Goal: Task Accomplishment & Management: Manage account settings

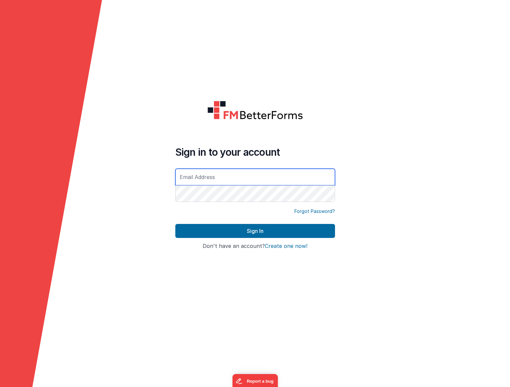
type input "[PERSON_NAME][EMAIL_ADDRESS][DOMAIN_NAME]"
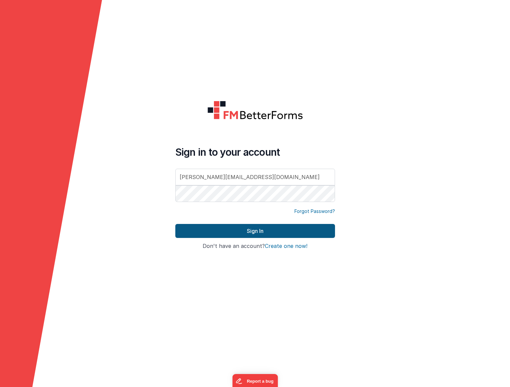
click at [234, 231] on button "Sign In" at bounding box center [255, 231] width 160 height 14
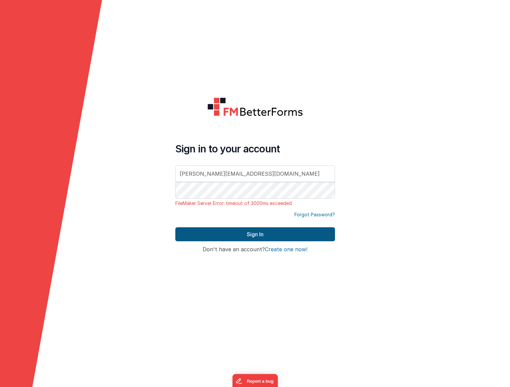
click at [246, 237] on button "Sign In" at bounding box center [255, 234] width 160 height 14
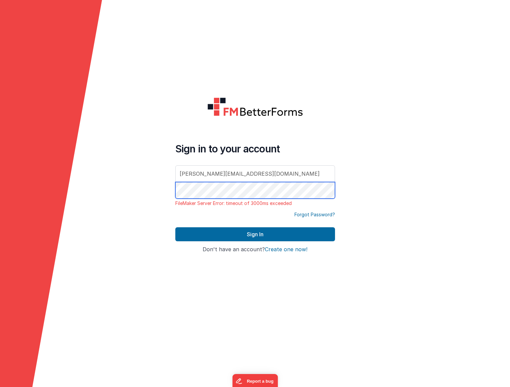
click at [152, 182] on form "Sign in to your account james@flaresoftware.co.uk FileMaker Server Error: timeo…" at bounding box center [255, 193] width 510 height 387
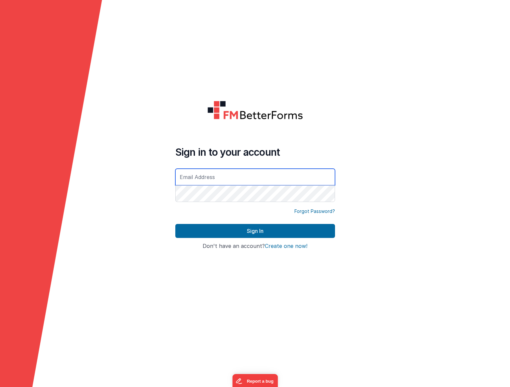
type input "[PERSON_NAME][EMAIL_ADDRESS][DOMAIN_NAME]"
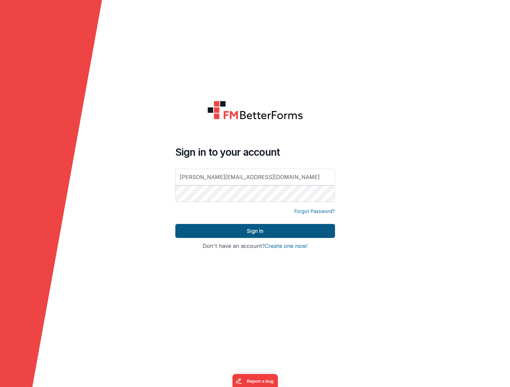
click at [235, 232] on button "Sign In" at bounding box center [255, 231] width 160 height 14
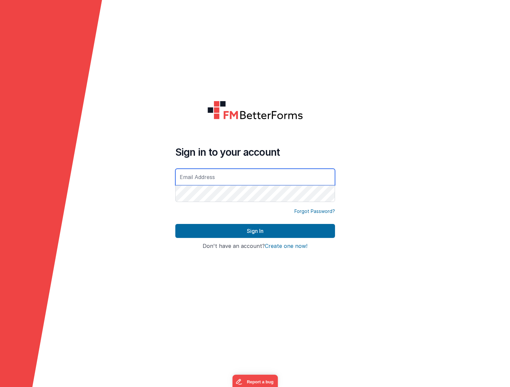
type input "[PERSON_NAME][EMAIL_ADDRESS][DOMAIN_NAME]"
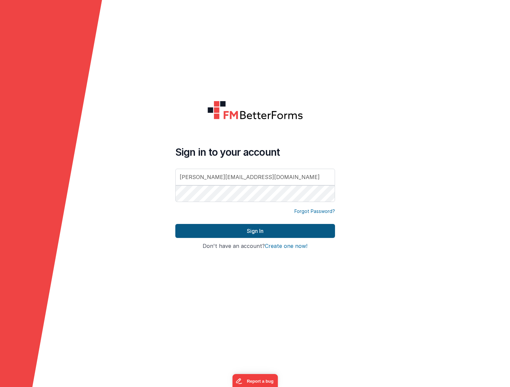
click at [252, 235] on button "Sign In" at bounding box center [255, 231] width 160 height 14
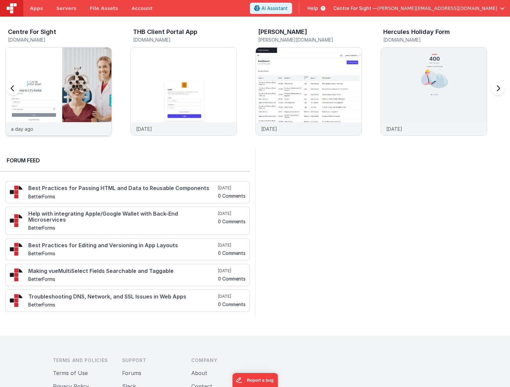
click at [44, 77] on img at bounding box center [59, 101] width 106 height 106
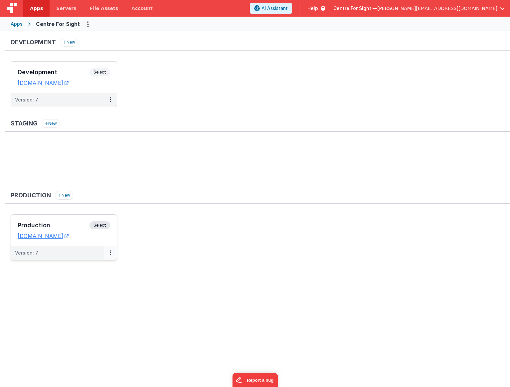
click at [111, 251] on button at bounding box center [110, 253] width 13 height 14
click at [78, 266] on link "Edit" at bounding box center [87, 268] width 59 height 12
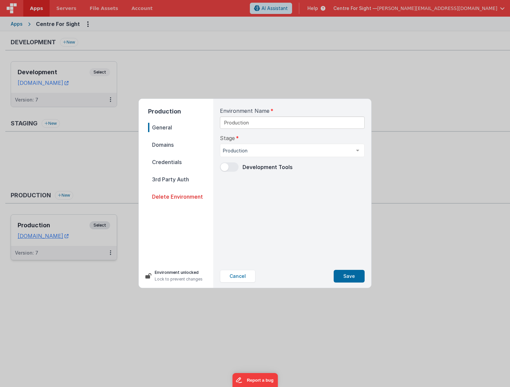
click at [175, 177] on span "3rd Party Auth" at bounding box center [180, 179] width 65 height 9
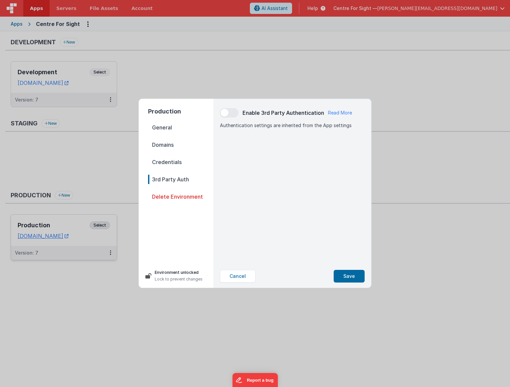
click at [165, 147] on span "Domains" at bounding box center [180, 144] width 65 height 9
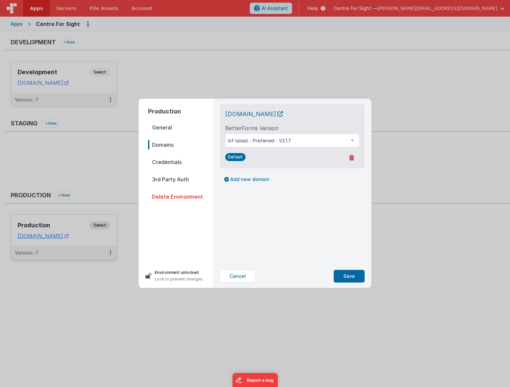
click at [163, 131] on span "General" at bounding box center [180, 127] width 65 height 9
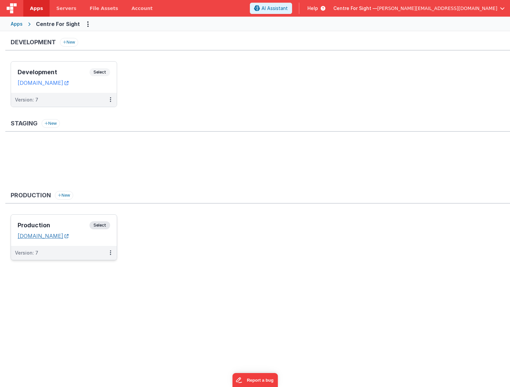
click at [47, 235] on link "[DOMAIN_NAME]" at bounding box center [43, 235] width 51 height 7
click at [96, 224] on span "Select" at bounding box center [99, 225] width 21 height 8
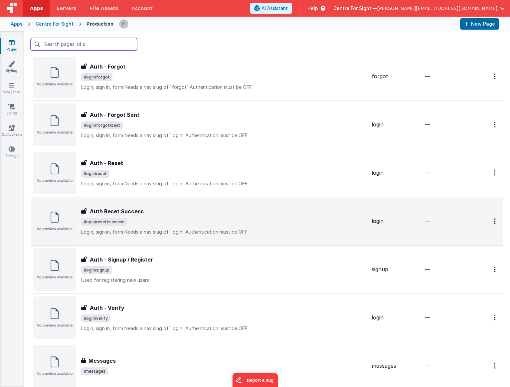
scroll to position [273, 0]
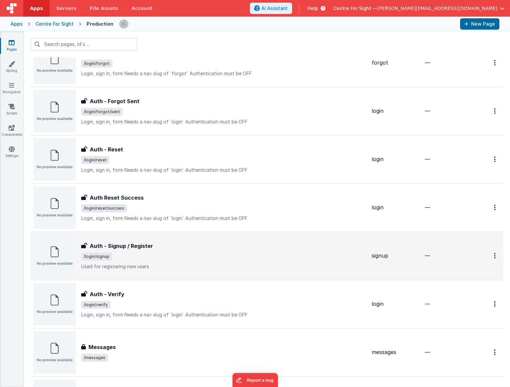
click at [160, 247] on div "Auth - Signup / Register" at bounding box center [223, 246] width 285 height 8
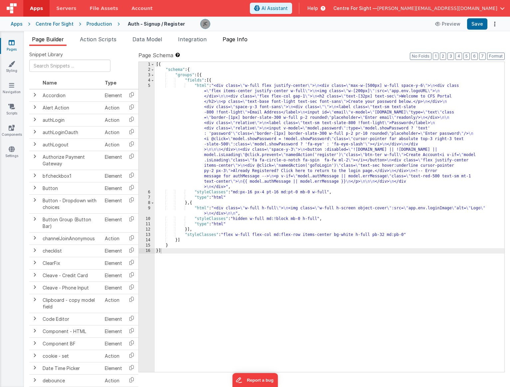
click at [246, 42] on li "Page Info" at bounding box center [235, 40] width 30 height 11
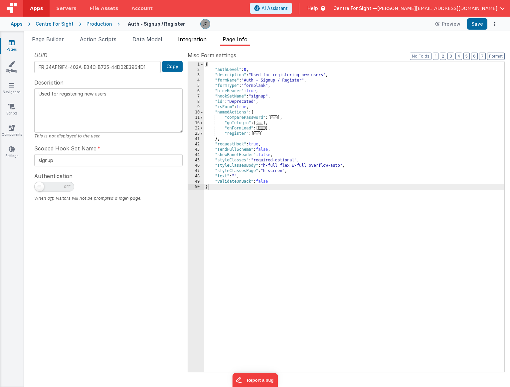
click at [193, 40] on span "Integration" at bounding box center [192, 39] width 29 height 7
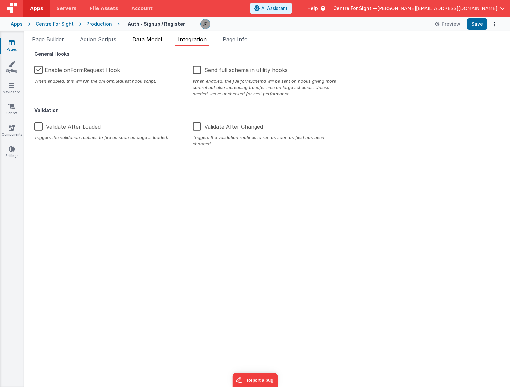
click at [154, 42] on span "Data Model" at bounding box center [147, 39] width 30 height 7
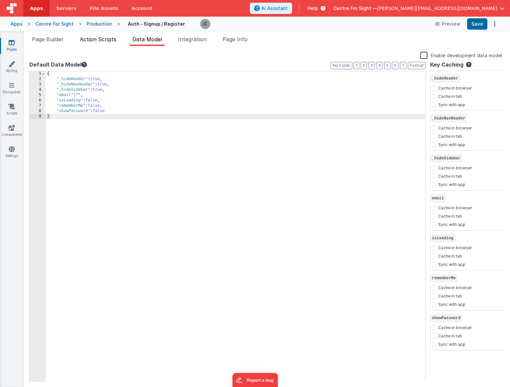
click at [104, 43] on li "Action Scripts" at bounding box center [98, 40] width 42 height 11
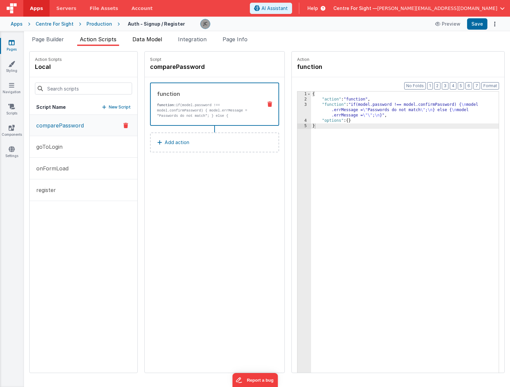
click at [143, 41] on span "Data Model" at bounding box center [147, 39] width 30 height 7
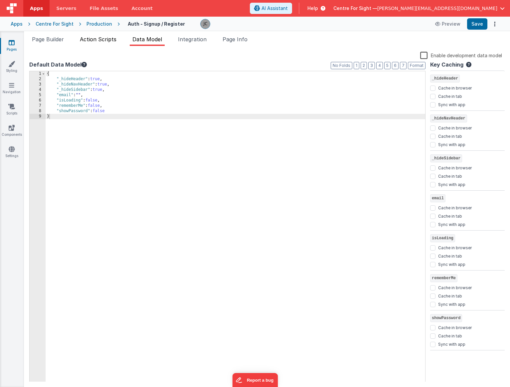
click at [79, 42] on li "Action Scripts" at bounding box center [98, 40] width 42 height 11
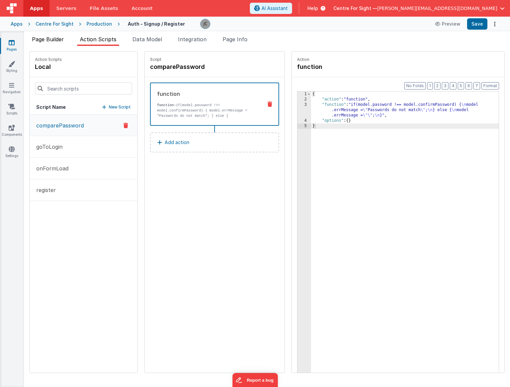
click at [51, 44] on li "Page Builder" at bounding box center [47, 40] width 37 height 11
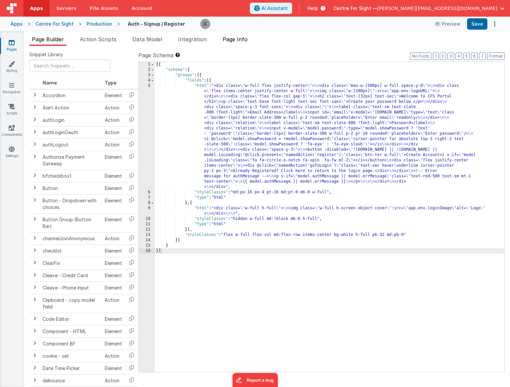
click at [235, 37] on span "Page Info" at bounding box center [234, 39] width 25 height 7
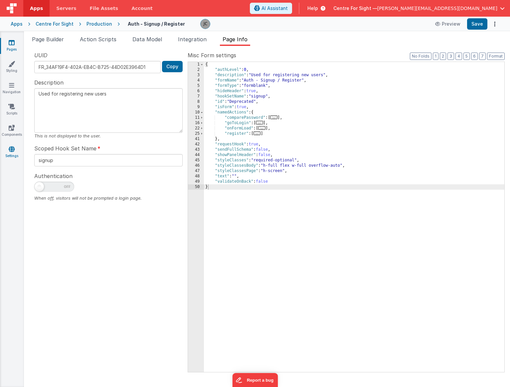
click at [12, 155] on link "Settings" at bounding box center [12, 152] width 24 height 13
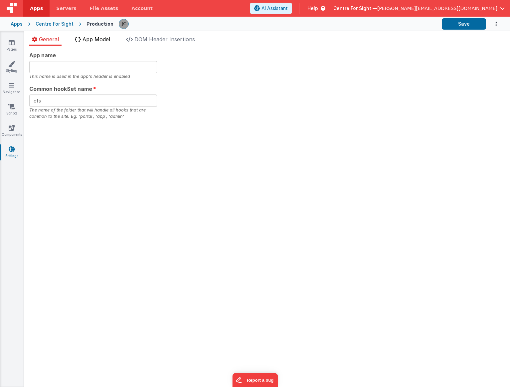
click at [101, 39] on span "App Model" at bounding box center [96, 39] width 28 height 7
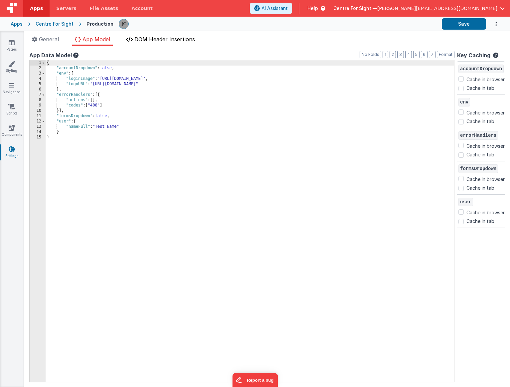
click at [186, 38] on span "DOM Header Insertions" at bounding box center [164, 39] width 61 height 7
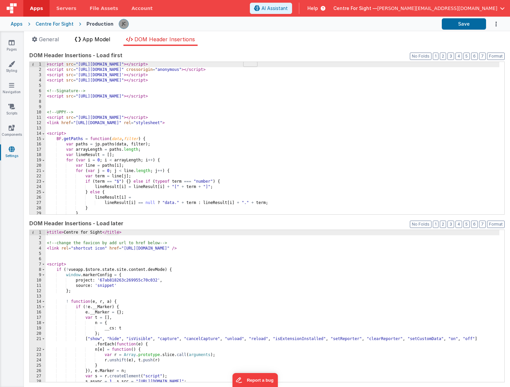
click at [93, 40] on span "App Model" at bounding box center [96, 39] width 28 height 7
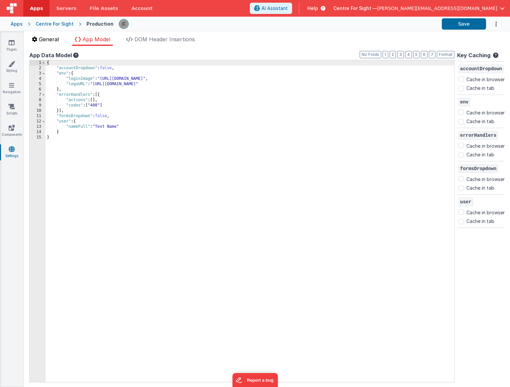
click at [59, 42] on span "General" at bounding box center [49, 39] width 20 height 7
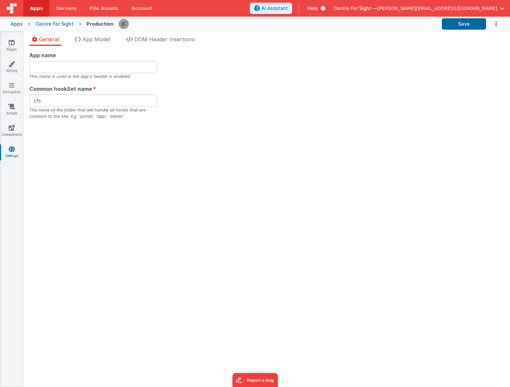
click at [14, 24] on div "Apps" at bounding box center [17, 24] width 12 height 7
